Goal: Information Seeking & Learning: Learn about a topic

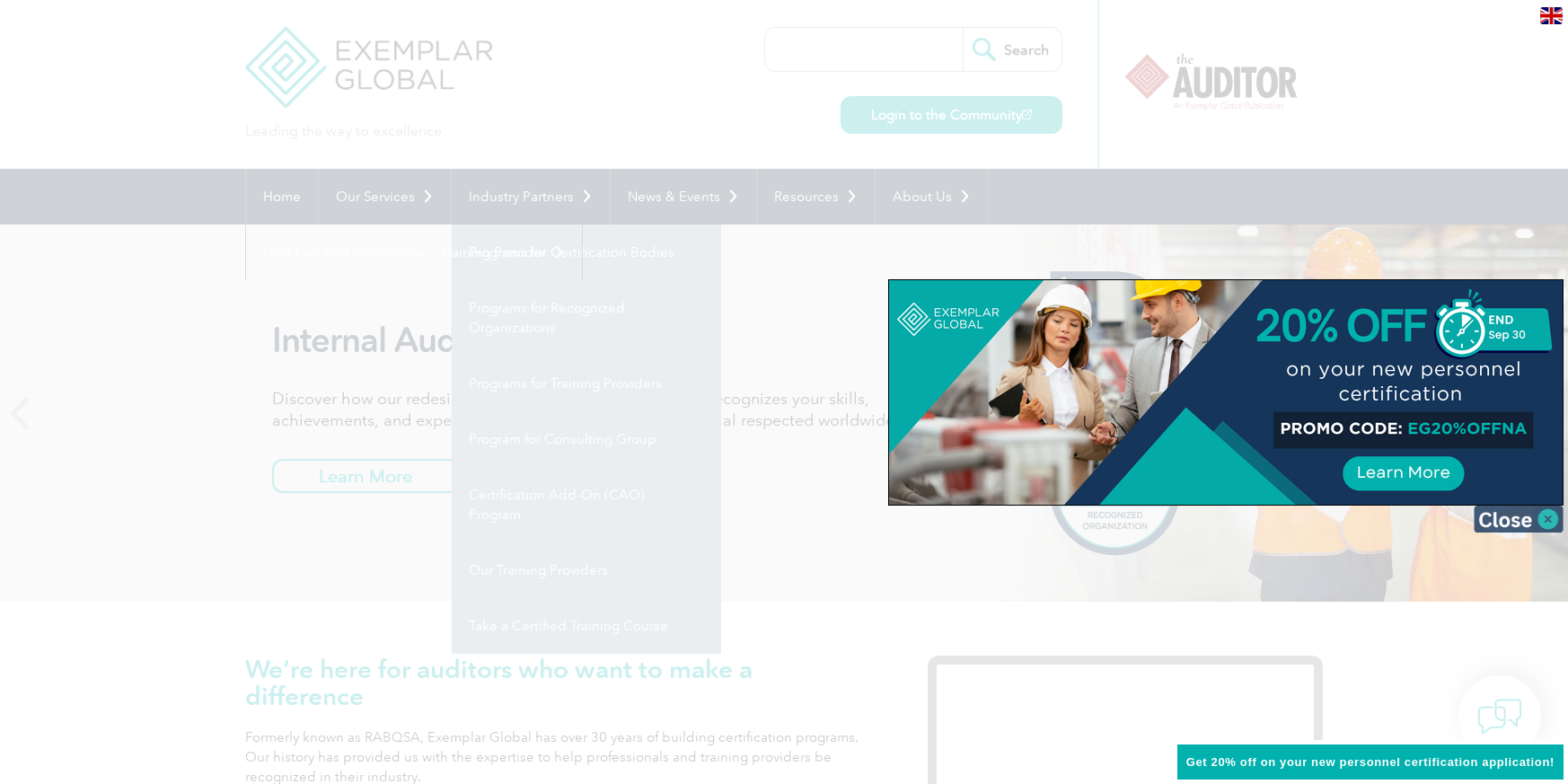
click at [1522, 524] on img at bounding box center [1519, 518] width 90 height 27
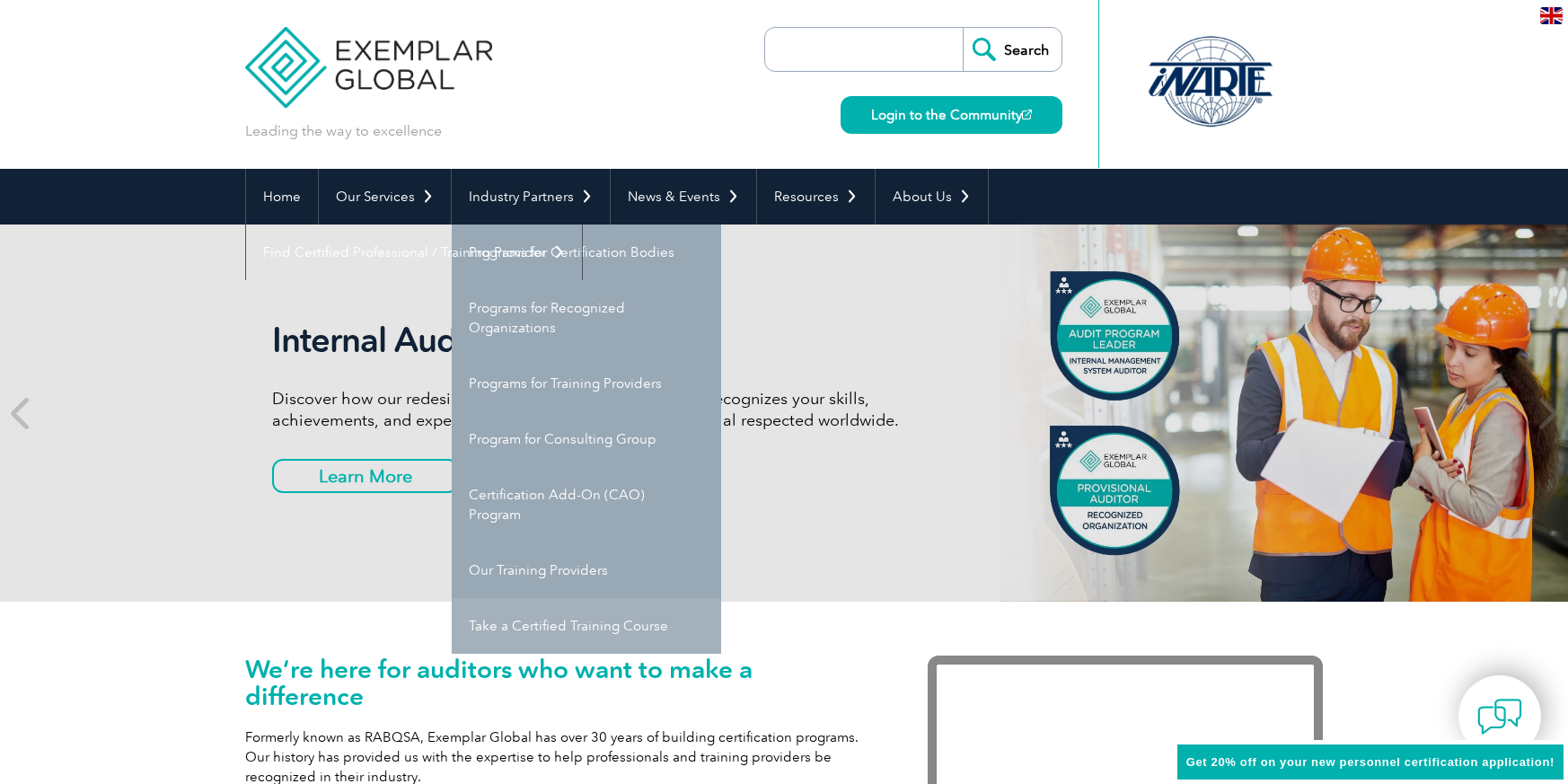
click at [535, 629] on link "Take a Certified Training Course" at bounding box center [586, 626] width 269 height 56
